Goal: Information Seeking & Learning: Learn about a topic

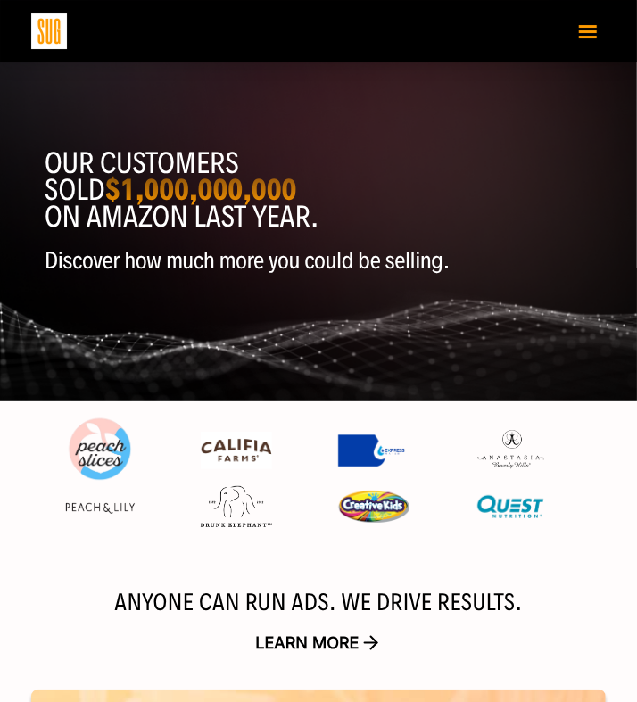
click at [591, 41] on button "Toggle navigation" at bounding box center [588, 30] width 36 height 31
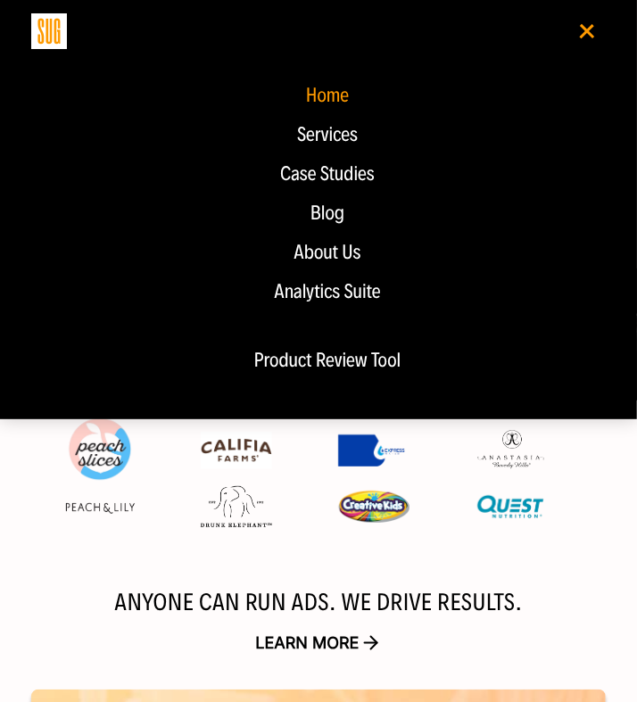
click at [333, 253] on div "About Us" at bounding box center [327, 252] width 557 height 21
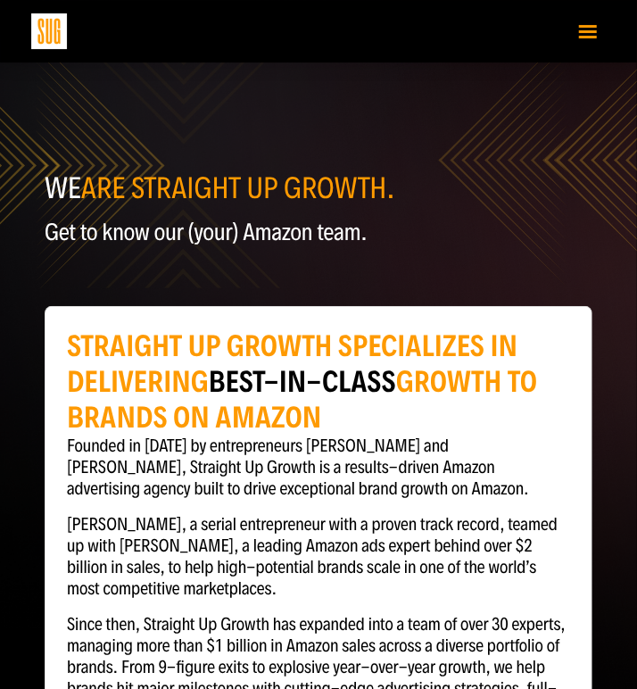
click at [580, 25] on span "Toggle navigation" at bounding box center [588, 26] width 18 height 3
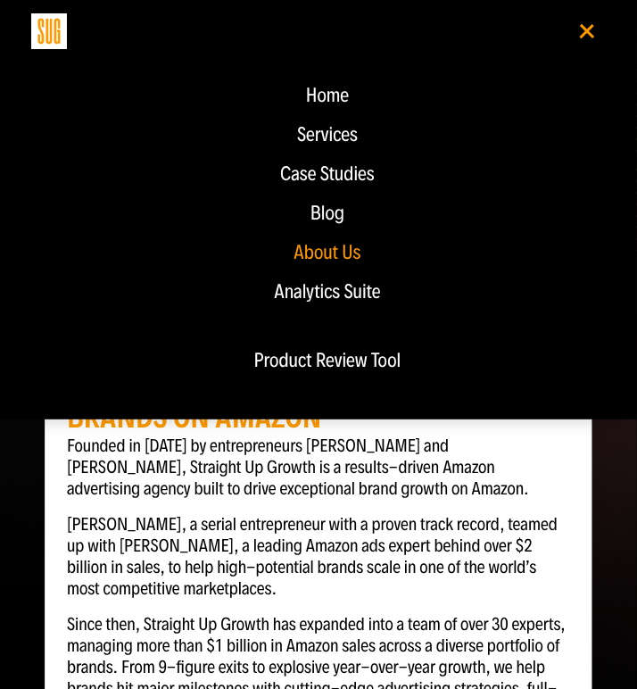
click at [362, 549] on p "[PERSON_NAME], a serial entrepreneur with a proven track record, teamed up with…" at bounding box center [318, 557] width 503 height 86
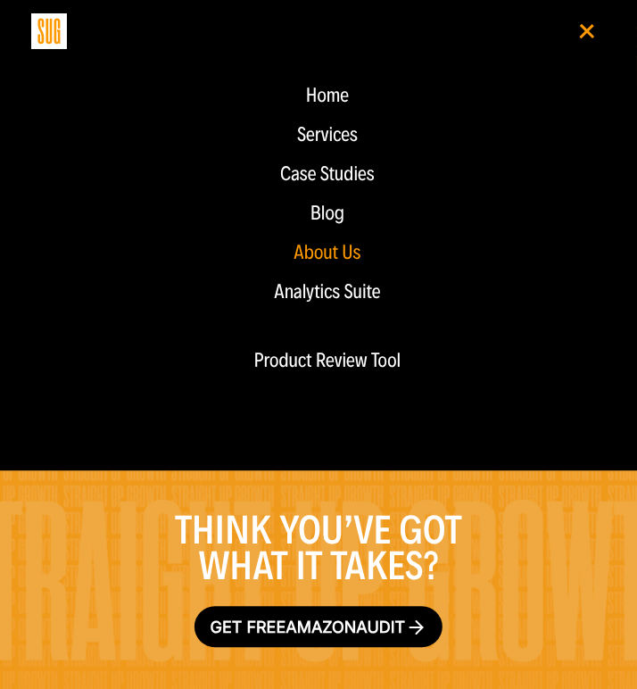
scroll to position [5734, 0]
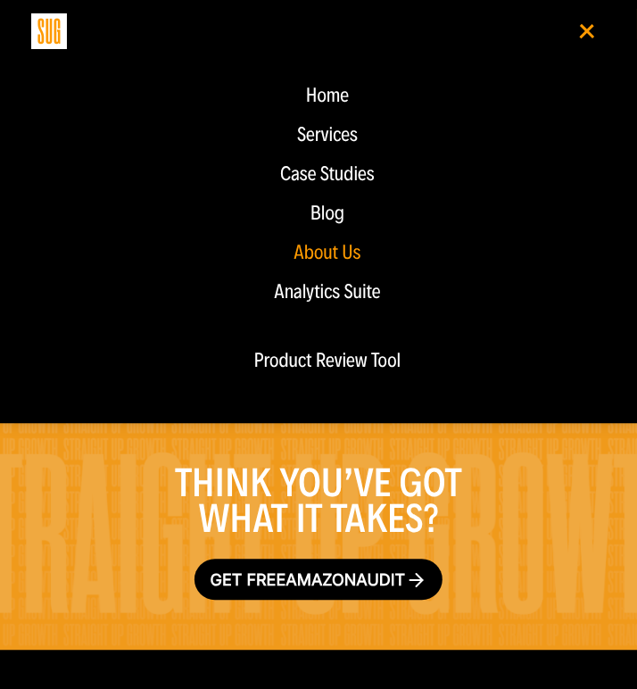
click at [586, 42] on button "Toggle navigation" at bounding box center [588, 30] width 36 height 31
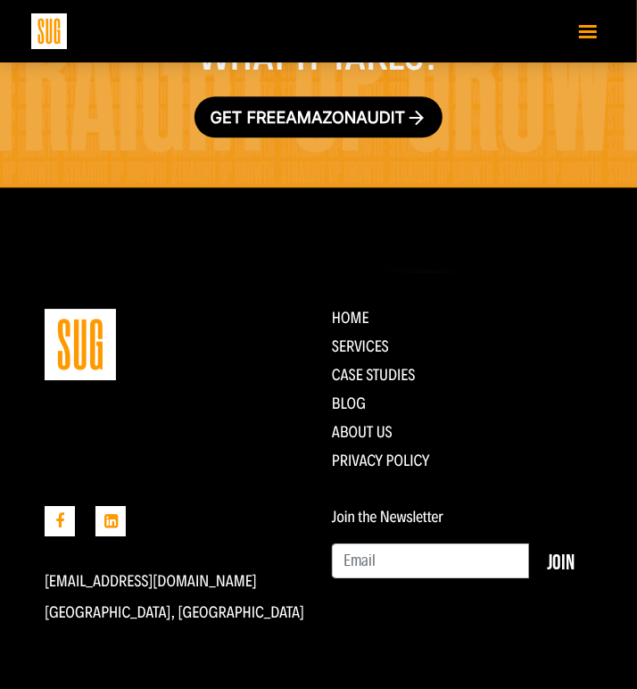
scroll to position [6200, 0]
